Goal: Task Accomplishment & Management: Use online tool/utility

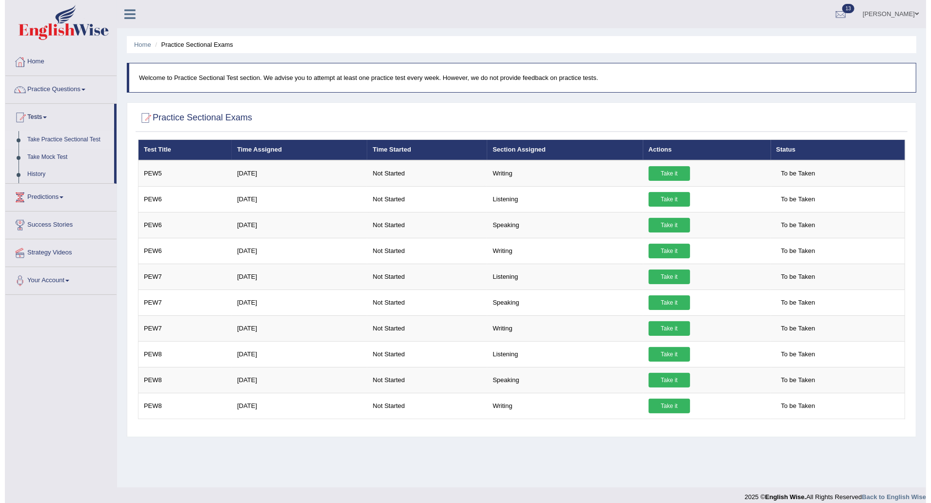
scroll to position [9, 0]
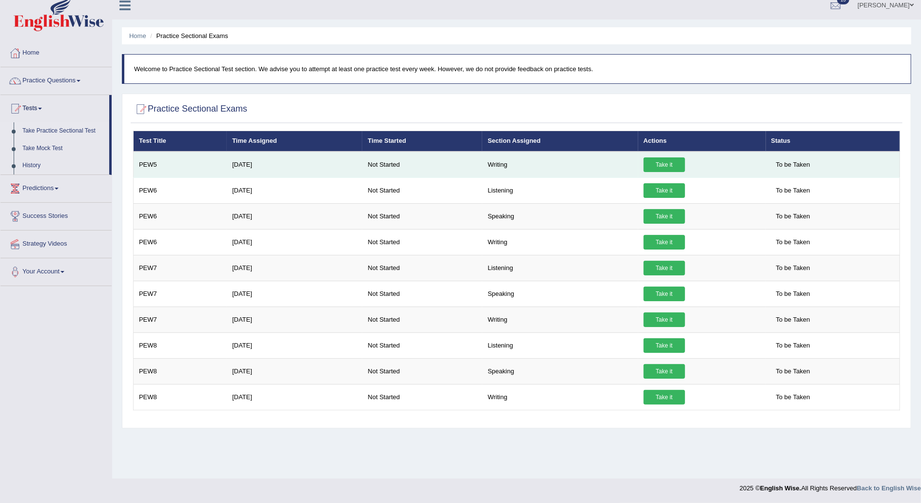
click at [669, 163] on link "Take it" at bounding box center [664, 165] width 41 height 15
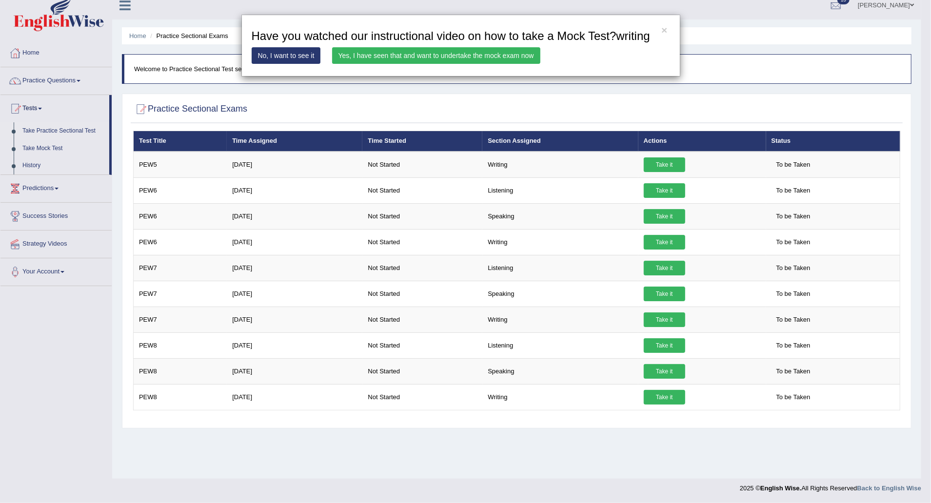
click at [426, 55] on link "Yes, I have seen that and want to undertake the mock exam now" at bounding box center [436, 55] width 208 height 17
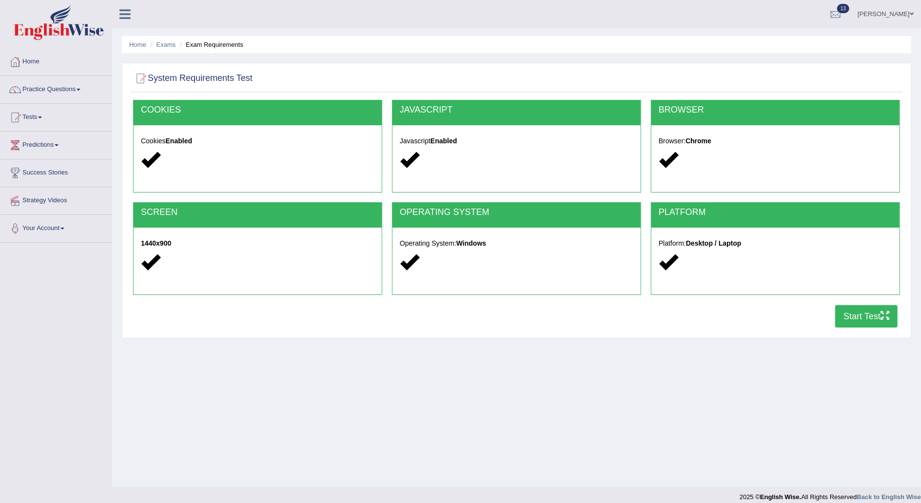
click at [866, 314] on button "Start Test" at bounding box center [866, 316] width 62 height 22
